Goal: Find specific page/section

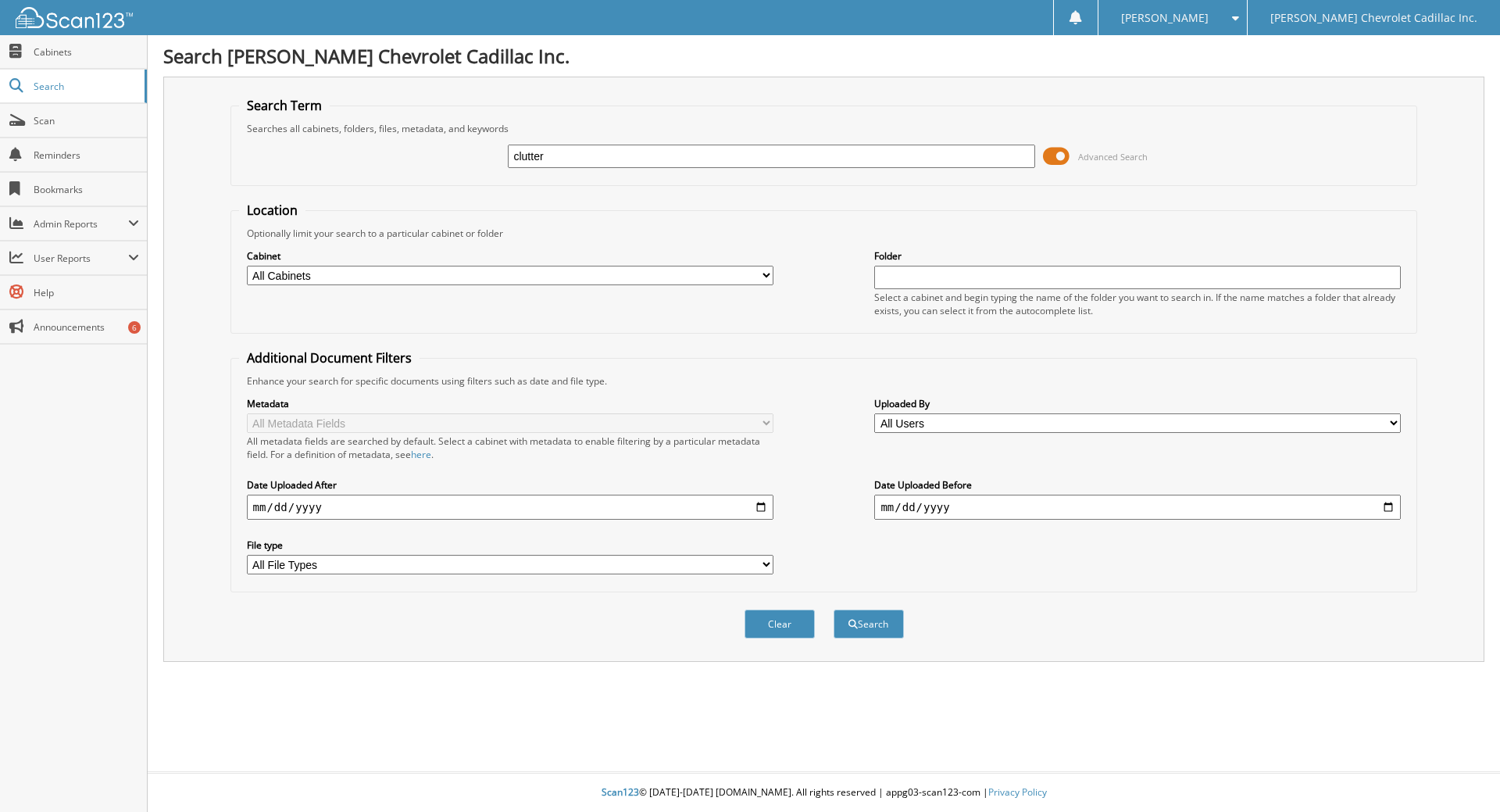
type input "clutter"
click at [834, 610] on button "Search" at bounding box center [869, 624] width 71 height 29
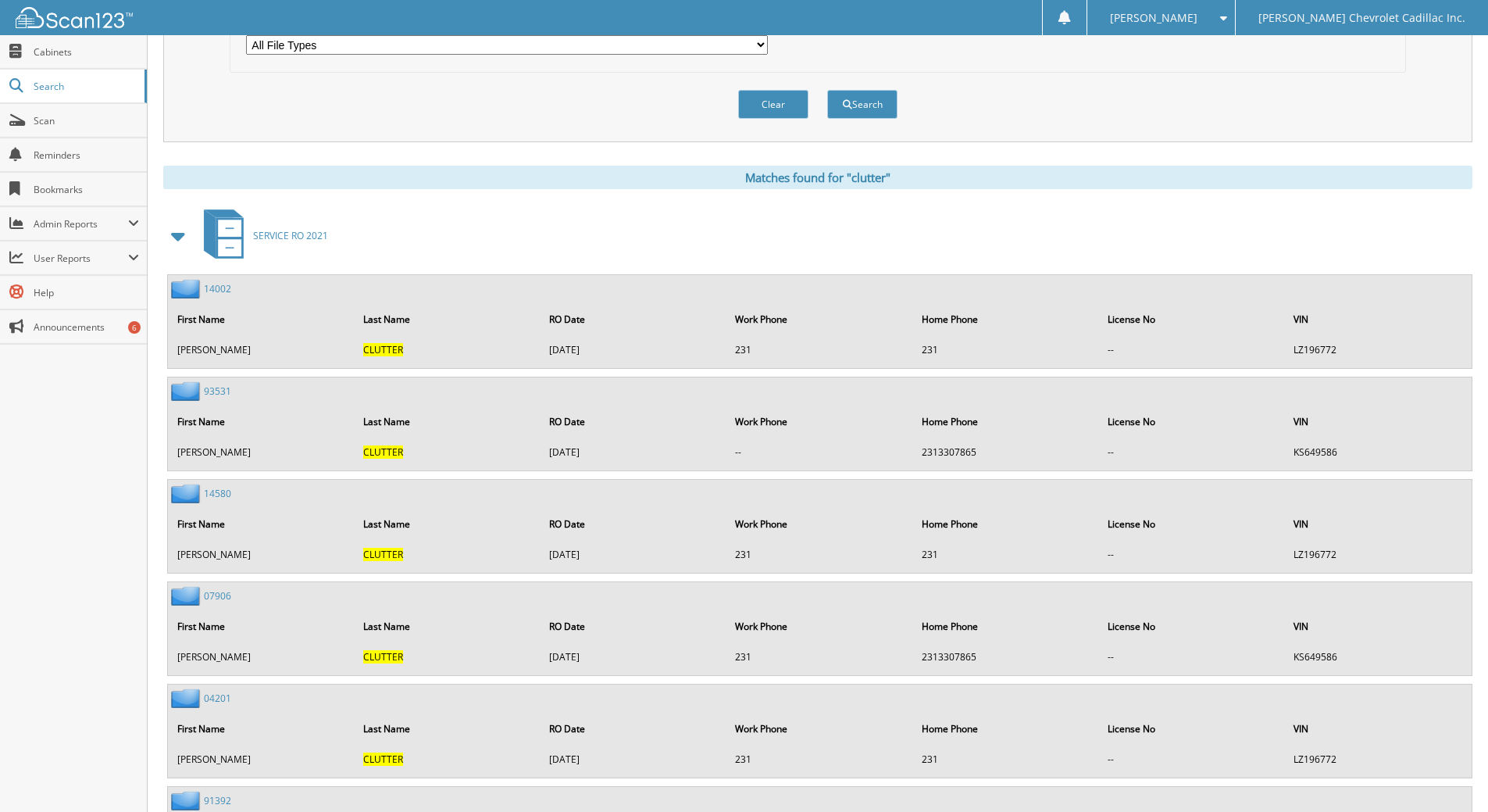
scroll to position [547, 0]
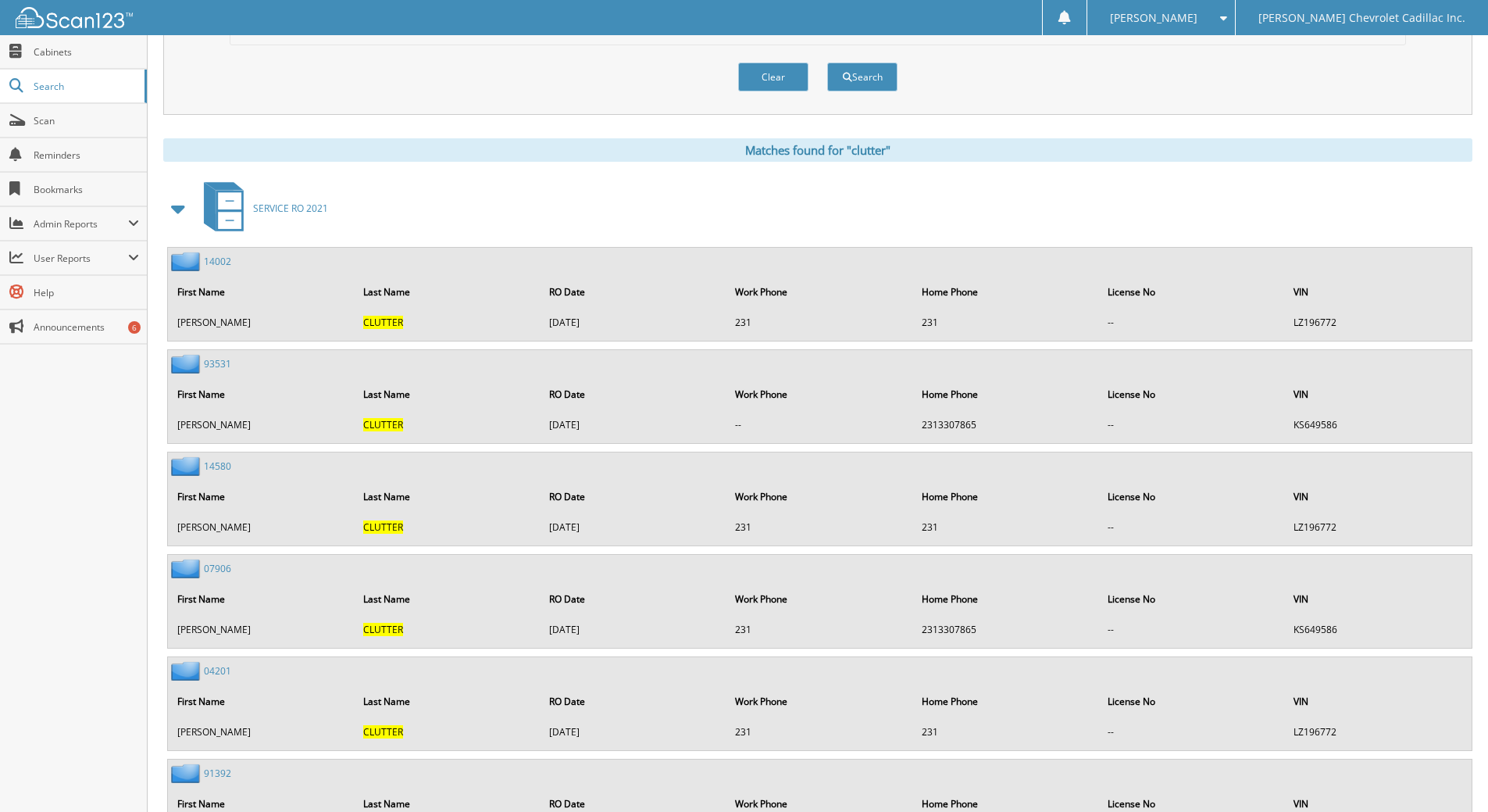
click at [186, 259] on img at bounding box center [187, 261] width 33 height 20
click at [215, 259] on link "14002" at bounding box center [217, 261] width 27 height 13
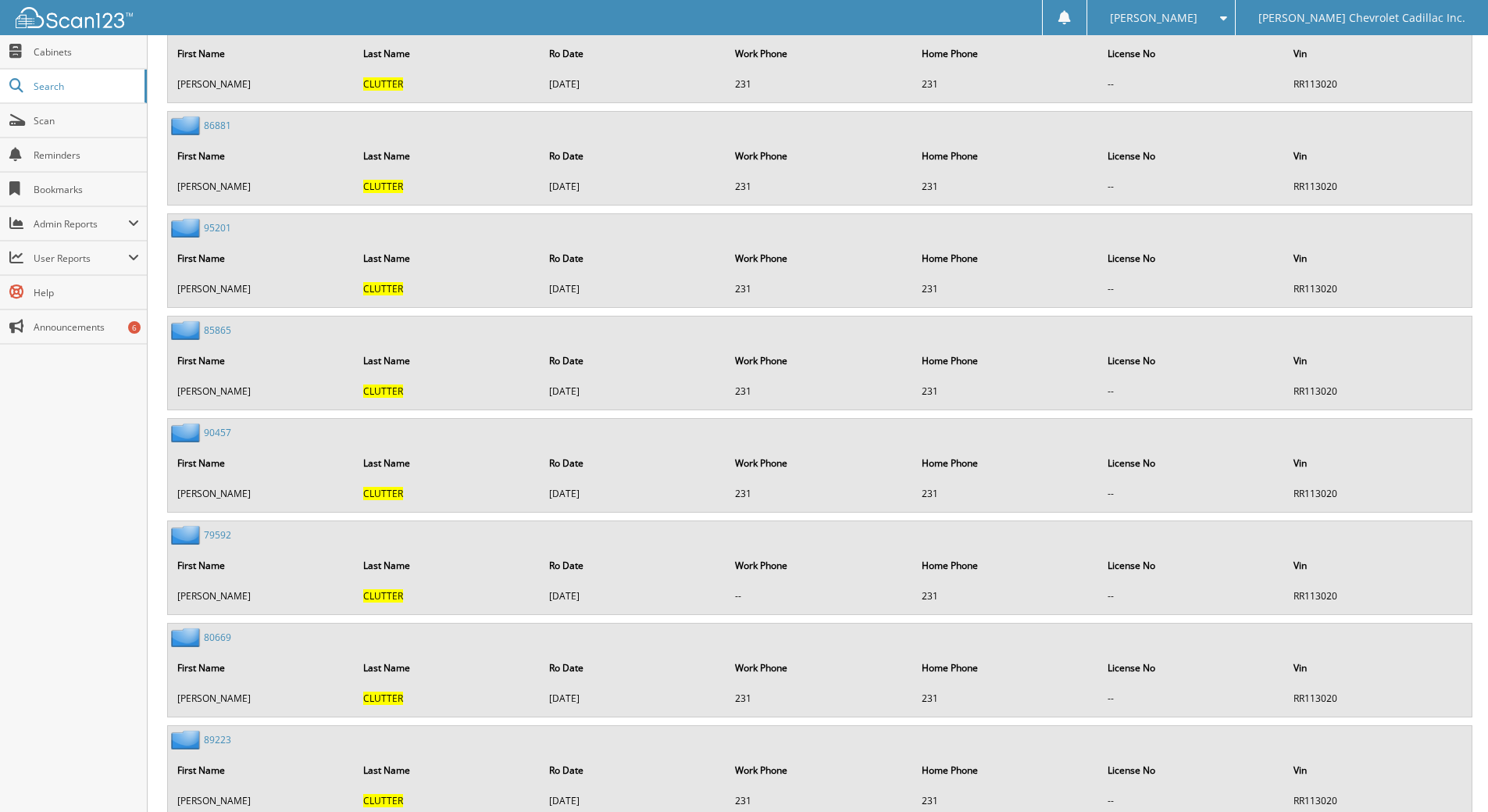
scroll to position [2907, 0]
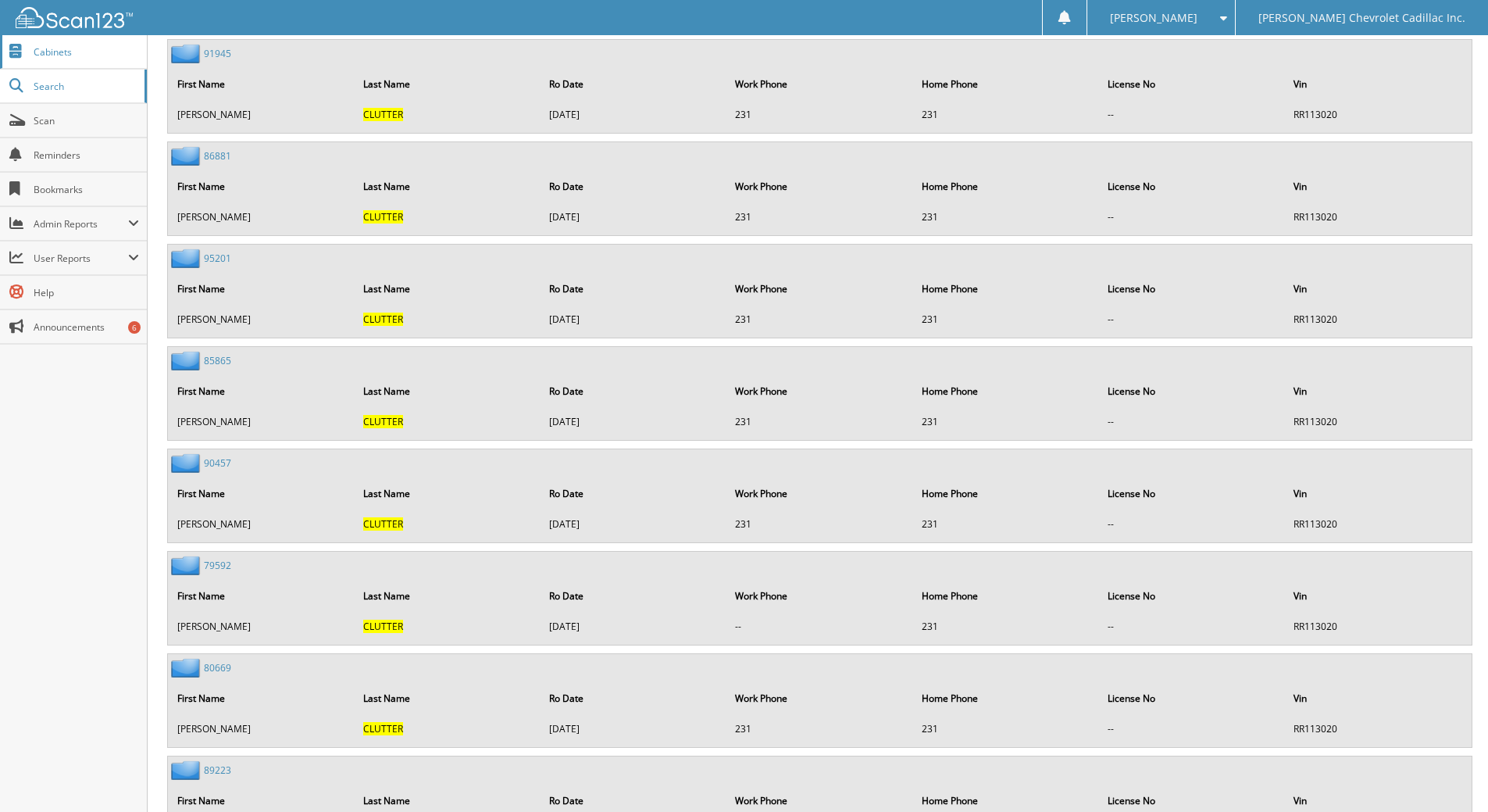
click at [35, 47] on span "Cabinets" at bounding box center [87, 51] width 106 height 13
